Goal: Task Accomplishment & Management: Use online tool/utility

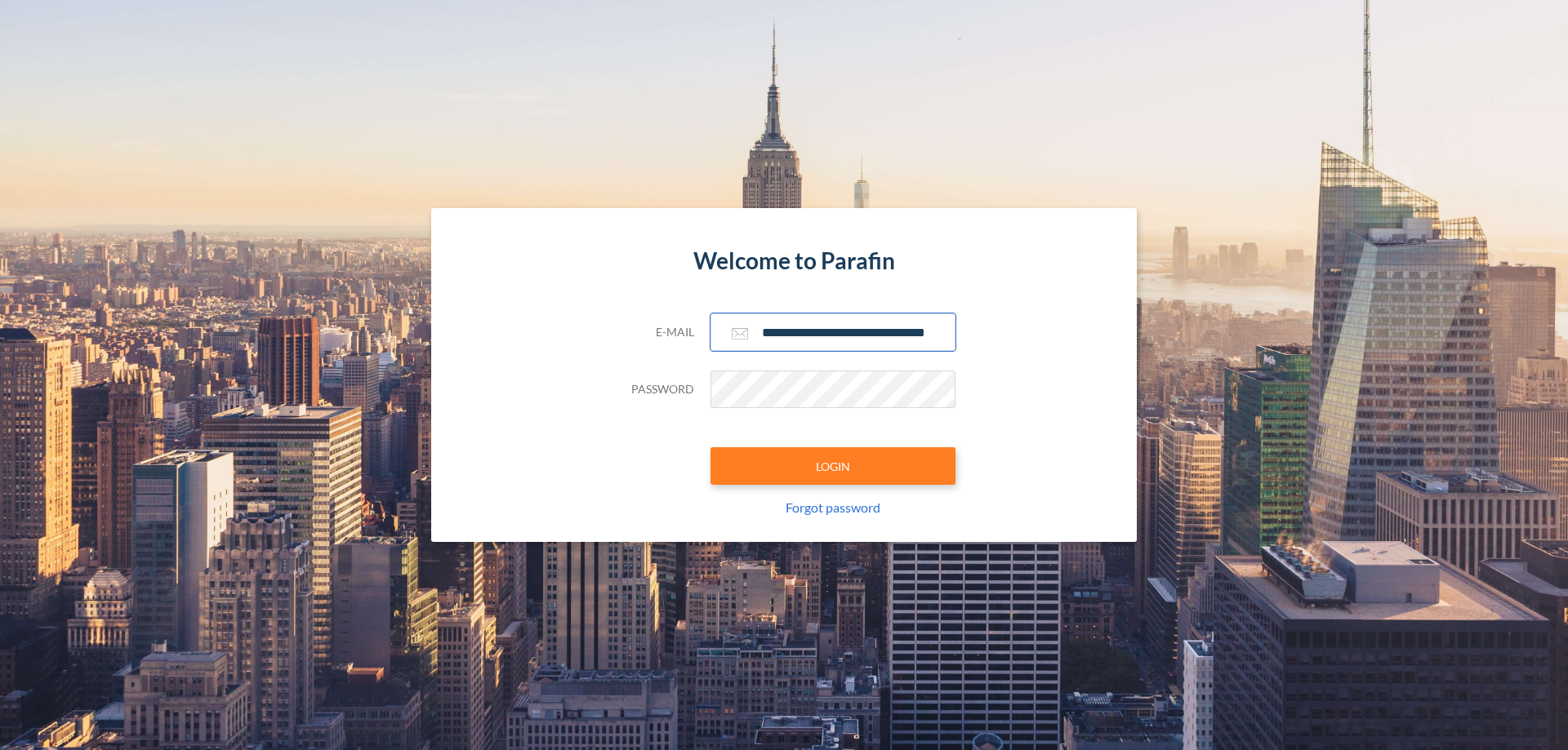
type input "**********"
click at [833, 466] on button "LOGIN" at bounding box center [834, 466] width 245 height 38
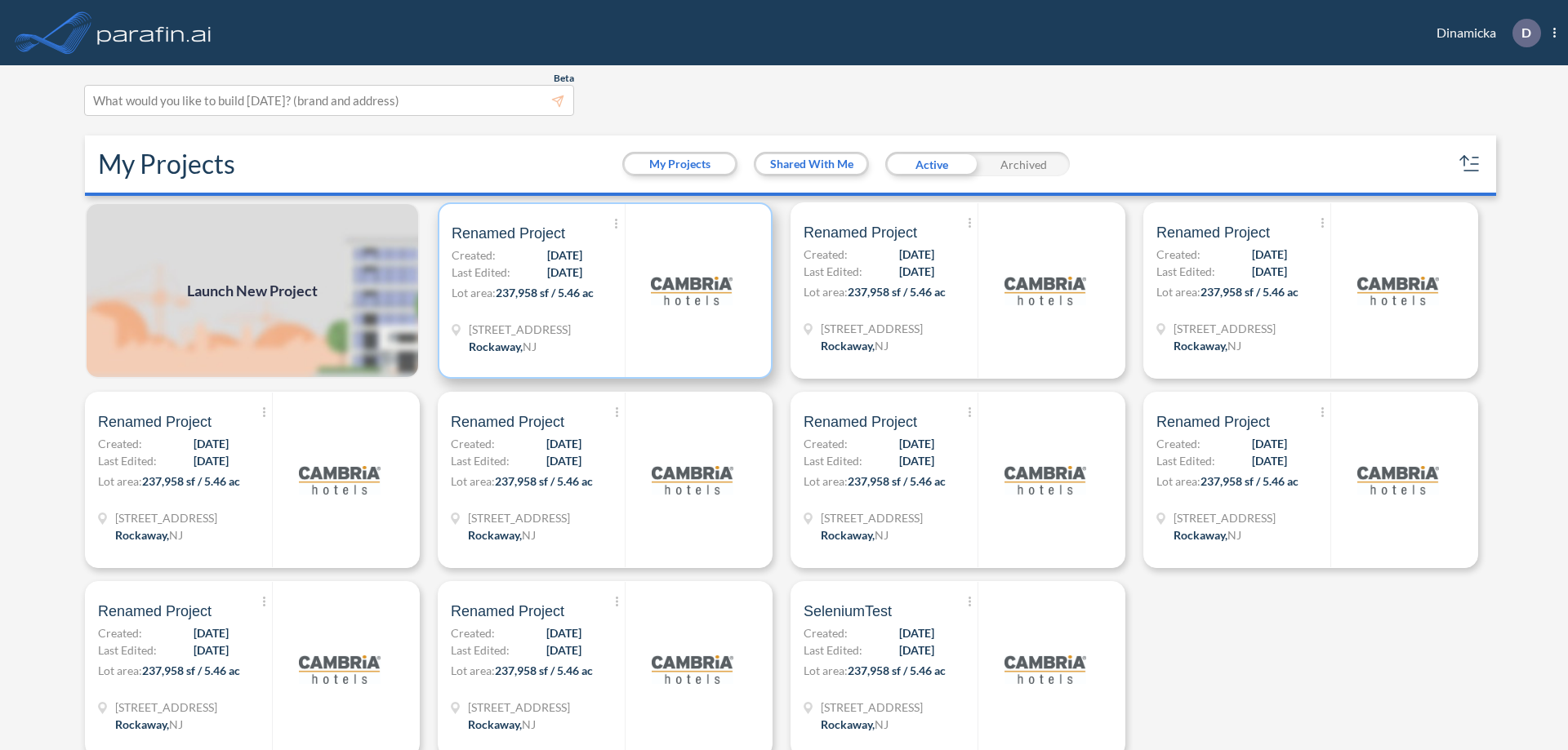
scroll to position [4, 0]
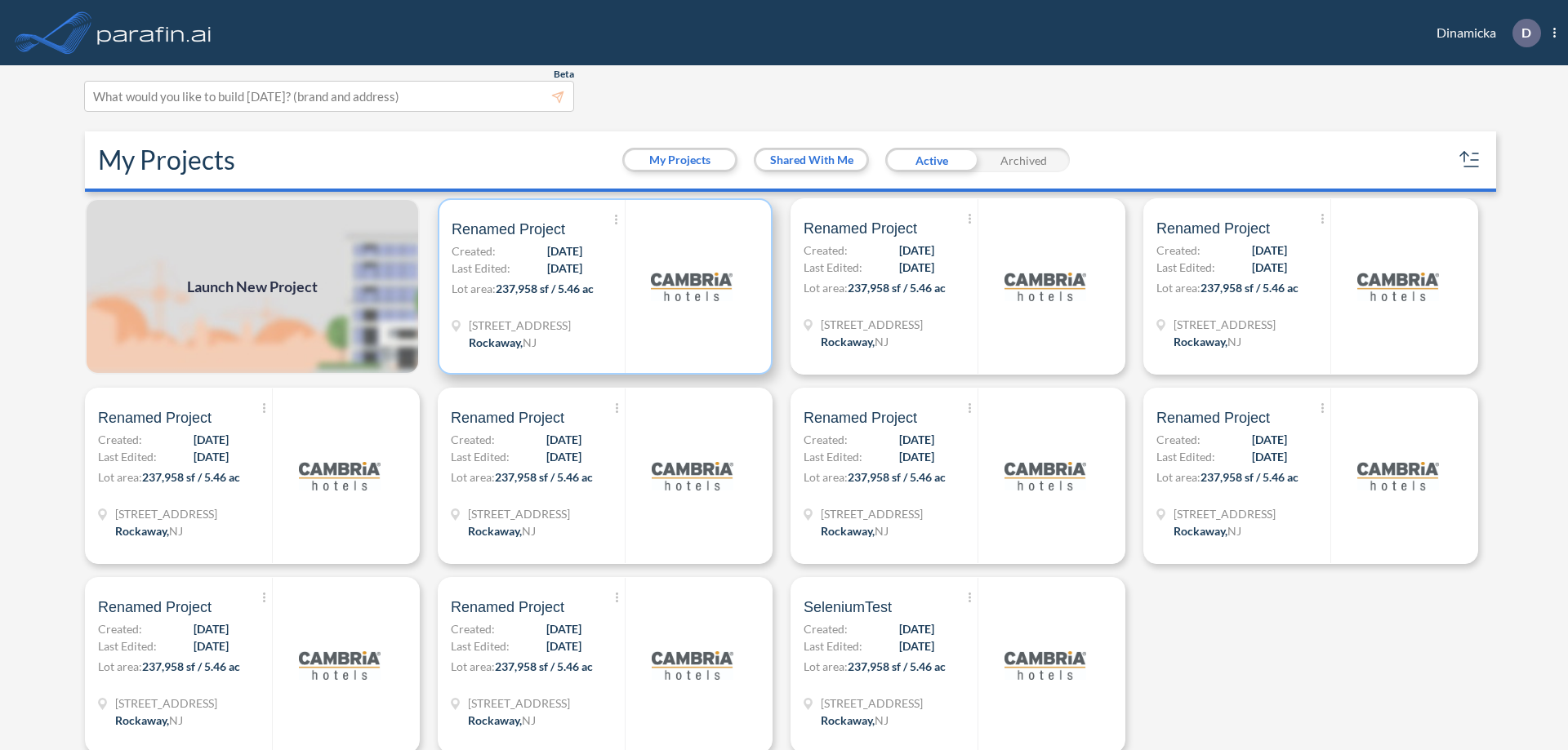
click at [602, 286] on p "Lot area: 237,958 sf / 5.46 ac" at bounding box center [538, 291] width 173 height 24
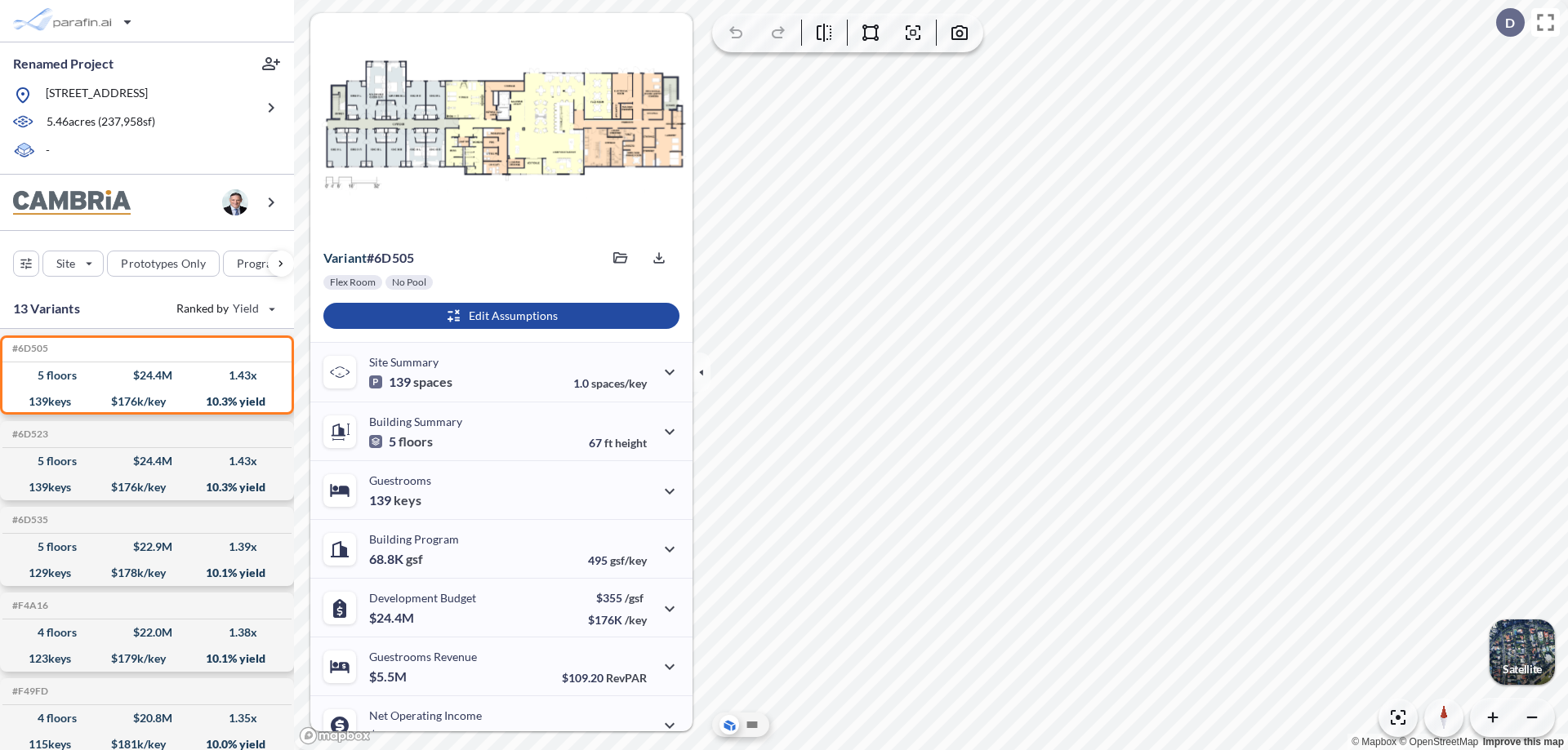
scroll to position [82, 0]
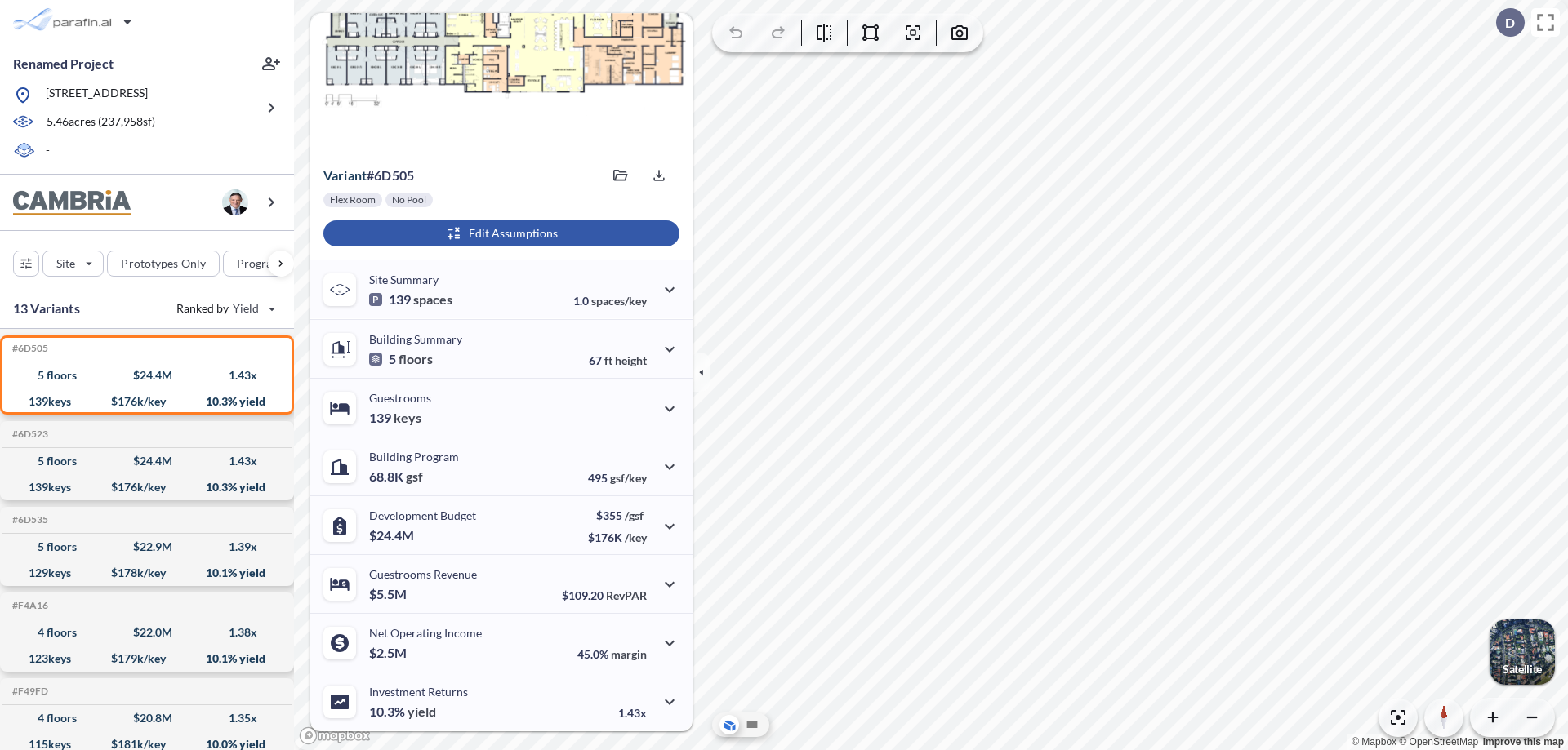
click at [499, 233] on div "button" at bounding box center [502, 233] width 356 height 26
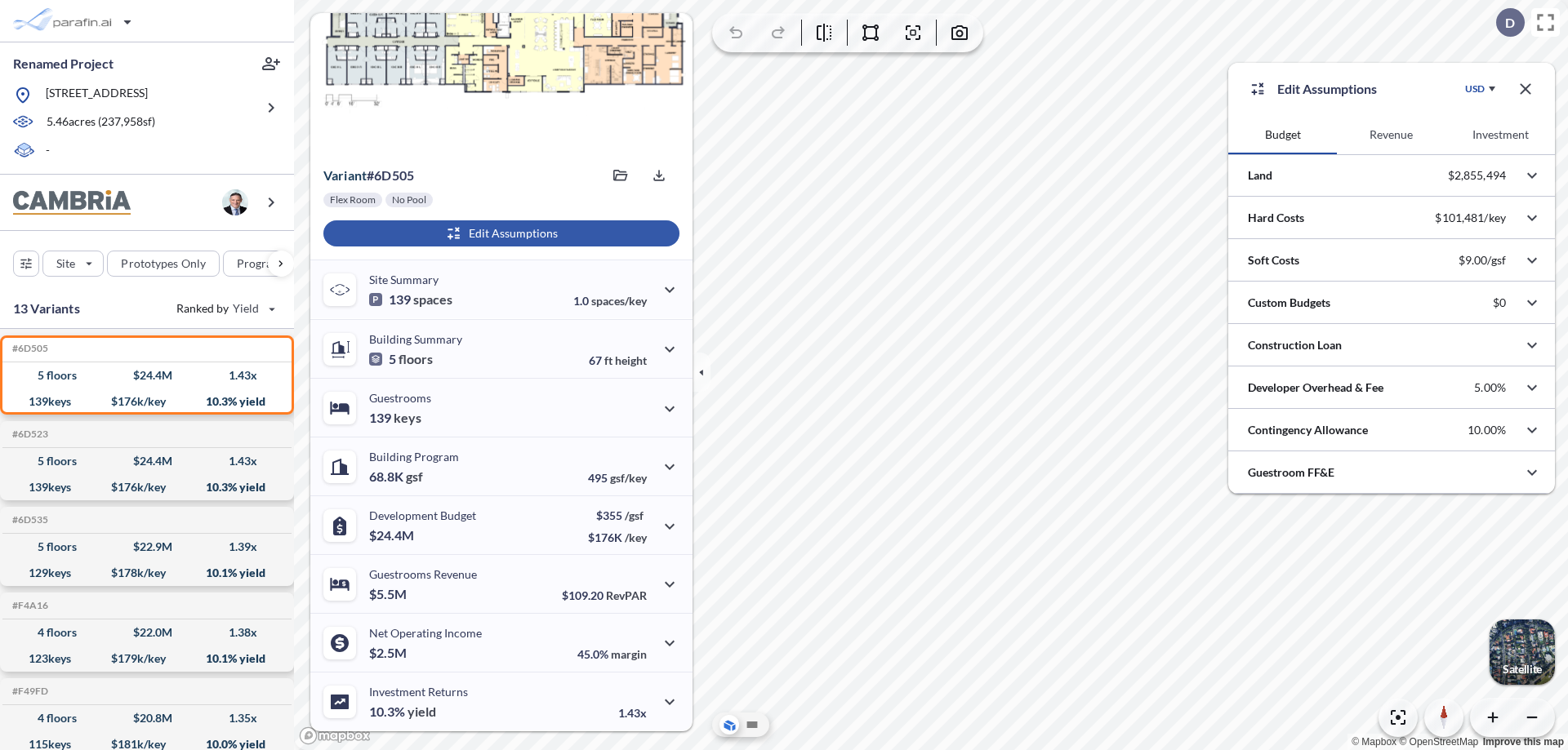
click at [1391, 134] on button "Revenue" at bounding box center [1391, 134] width 108 height 39
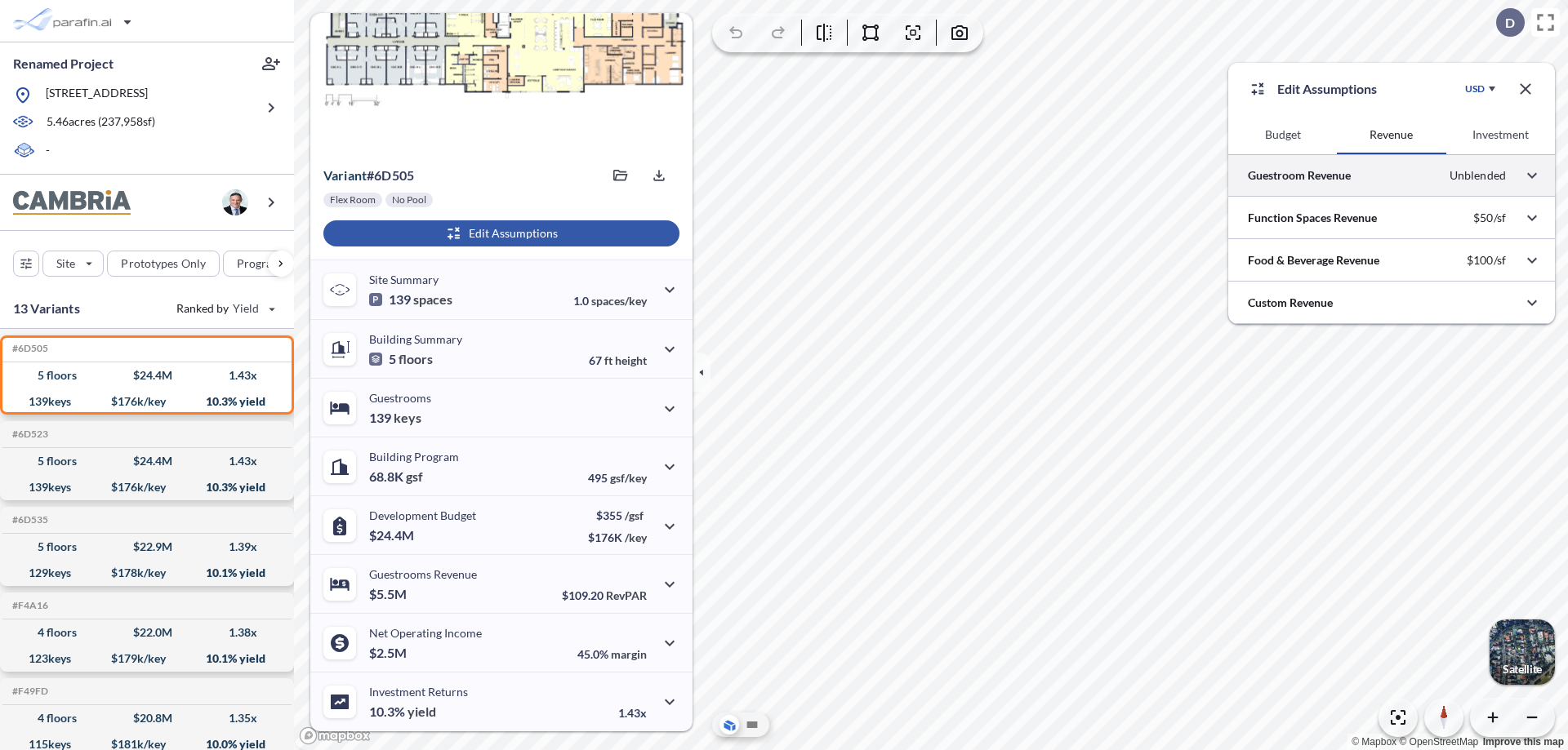
click at [1392, 176] on div at bounding box center [1392, 176] width 327 height 42
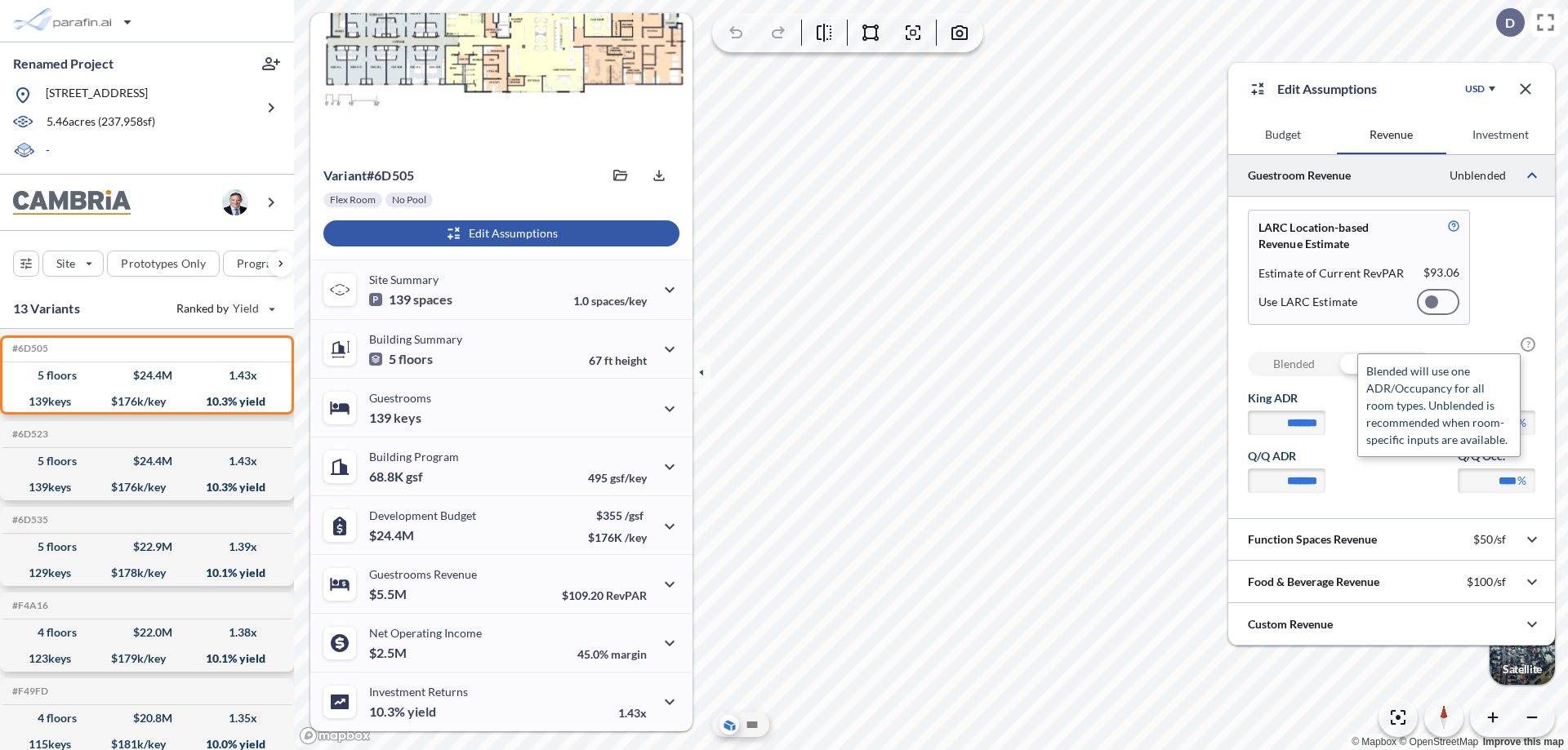
click at [1529, 344] on span "?" at bounding box center [1528, 344] width 14 height 14
